Goal: Information Seeking & Learning: Learn about a topic

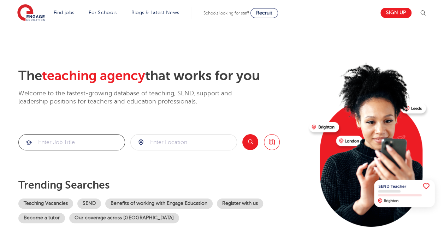
click at [74, 141] on input "search" at bounding box center [72, 143] width 106 height 16
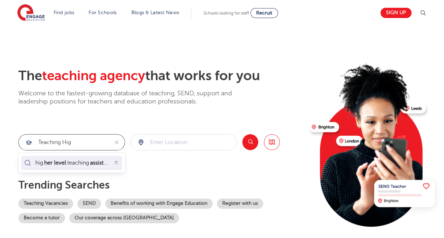
click at [69, 164] on div "hig her level teaching assistant" at bounding box center [72, 162] width 74 height 7
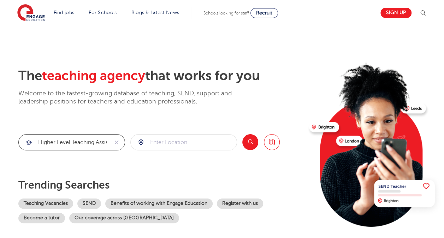
type input "higher level teaching assistant"
click at [186, 143] on input "search" at bounding box center [184, 143] width 106 height 16
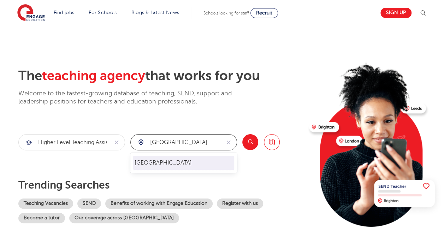
click at [171, 163] on li "[GEOGRAPHIC_DATA]" at bounding box center [183, 163] width 101 height 14
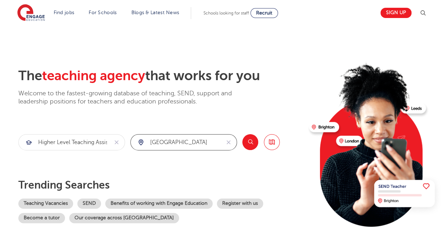
type input "[GEOGRAPHIC_DATA]"
click at [251, 143] on button "Search" at bounding box center [250, 142] width 16 height 16
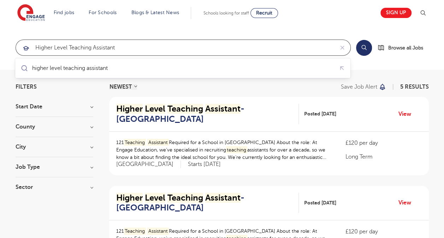
drag, startPoint x: 69, startPoint y: 46, endPoint x: 119, endPoint y: 46, distance: 49.8
click at [119, 46] on input "higher level teaching assistant" at bounding box center [175, 48] width 318 height 16
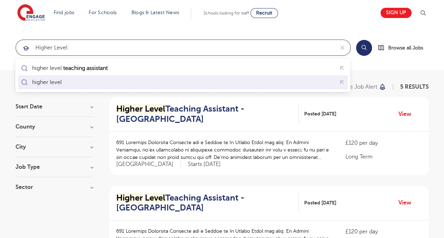
click at [59, 82] on div "higher level" at bounding box center [47, 82] width 30 height 7
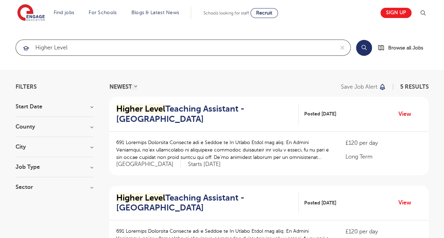
drag, startPoint x: 101, startPoint y: 49, endPoint x: 0, endPoint y: 29, distance: 103.0
type input "higher level"
